Goal: Check status

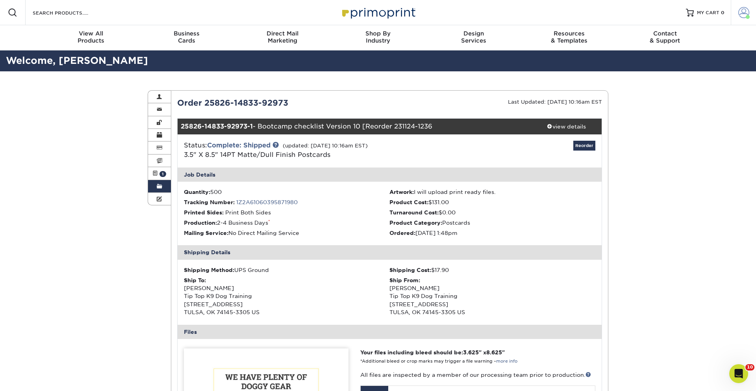
drag, startPoint x: 744, startPoint y: 14, endPoint x: 739, endPoint y: 19, distance: 7.2
click at [744, 15] on span at bounding box center [744, 12] width 11 height 11
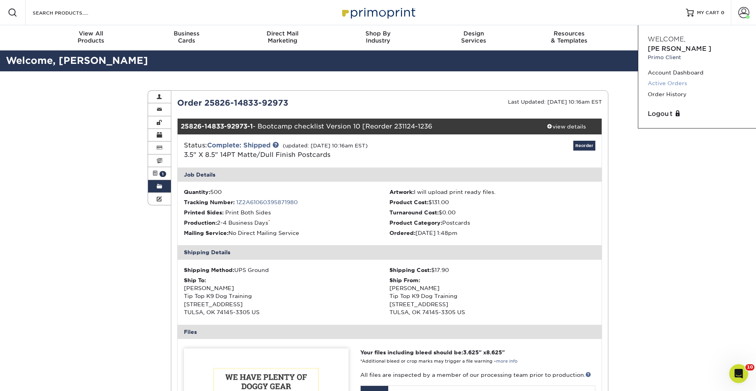
click at [665, 78] on link "Active Orders" at bounding box center [697, 83] width 99 height 11
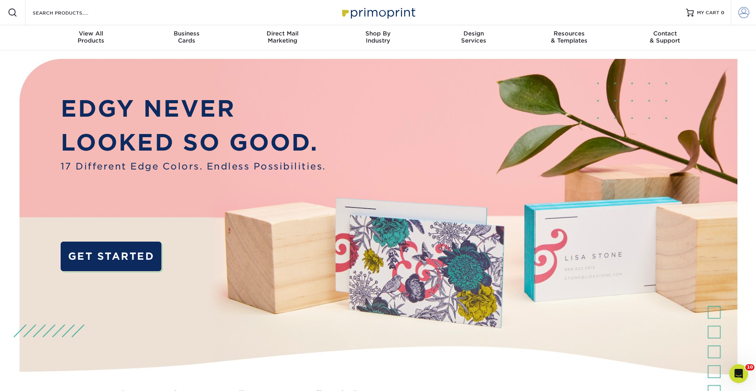
drag, startPoint x: 743, startPoint y: 12, endPoint x: 734, endPoint y: 19, distance: 12.1
click at [743, 12] on span at bounding box center [744, 12] width 11 height 11
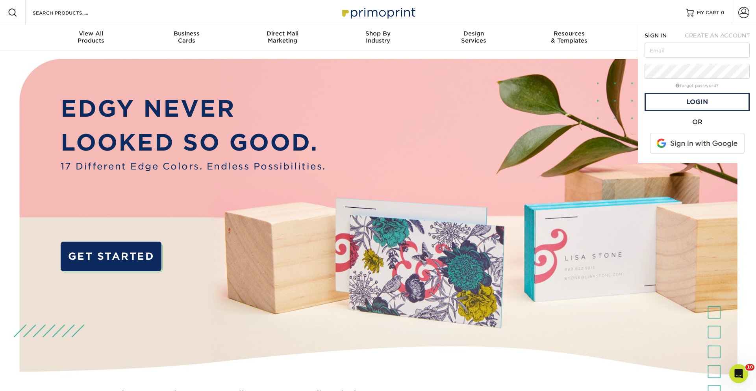
click at [684, 137] on span at bounding box center [698, 143] width 100 height 20
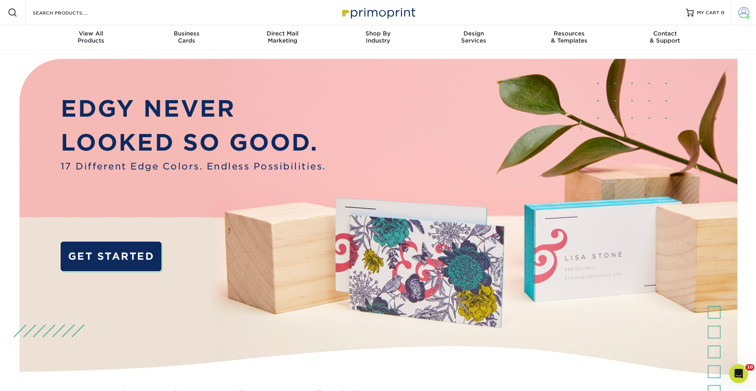
click at [743, 14] on span at bounding box center [744, 12] width 11 height 11
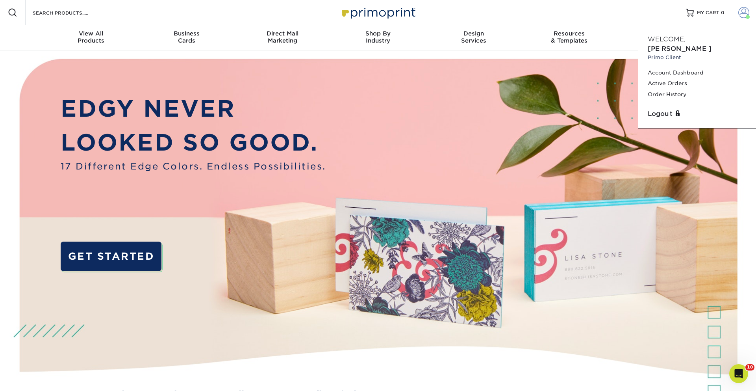
click at [743, 14] on span at bounding box center [744, 12] width 11 height 11
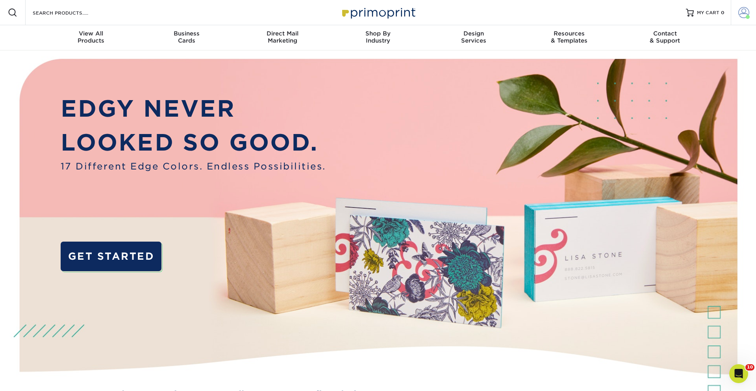
click at [745, 17] on span at bounding box center [744, 12] width 11 height 11
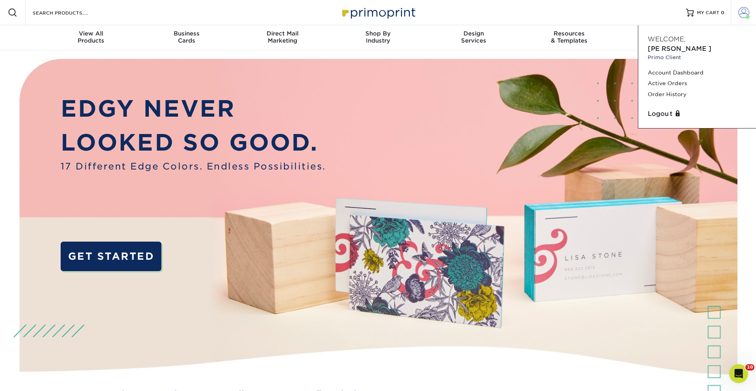
click at [745, 17] on span at bounding box center [744, 12] width 11 height 11
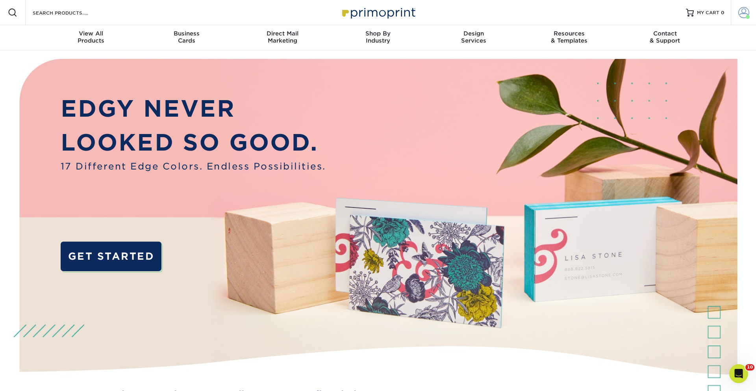
click at [745, 17] on span at bounding box center [744, 12] width 11 height 11
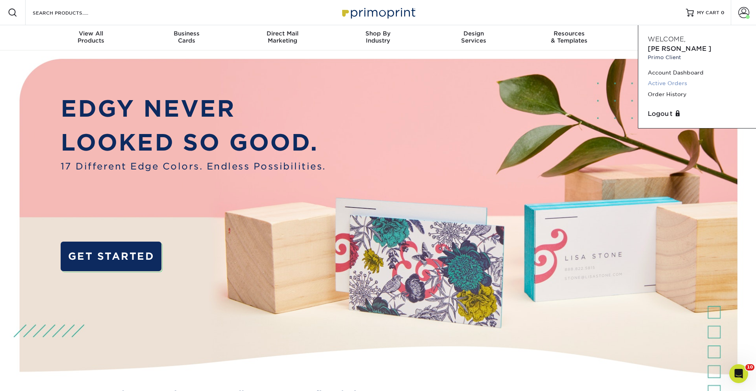
click at [674, 78] on link "Active Orders" at bounding box center [697, 83] width 99 height 11
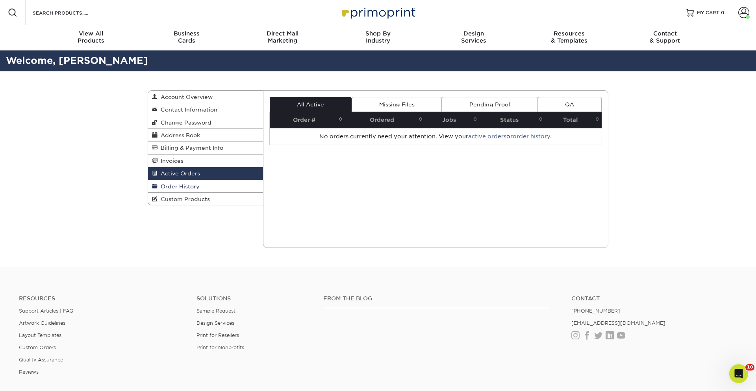
click at [195, 186] on span "Order History" at bounding box center [179, 186] width 42 height 6
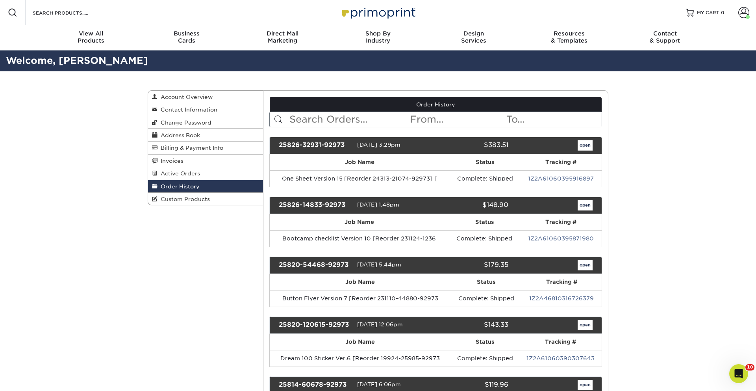
click at [566, 238] on link "1Z2A61060395871980" at bounding box center [561, 238] width 66 height 6
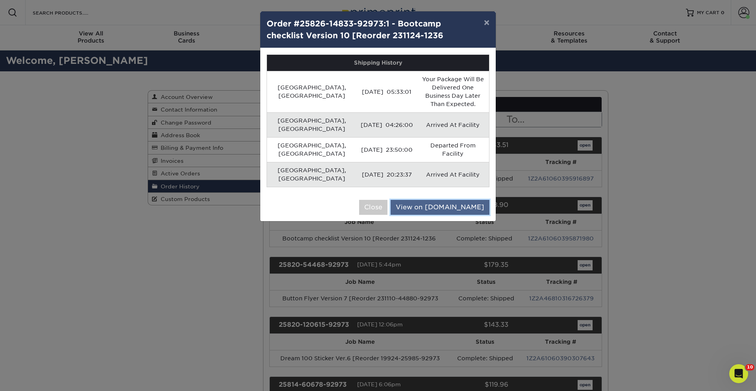
click at [447, 200] on link "View on UPS.com" at bounding box center [440, 207] width 99 height 15
